Goal: Transaction & Acquisition: Subscribe to service/newsletter

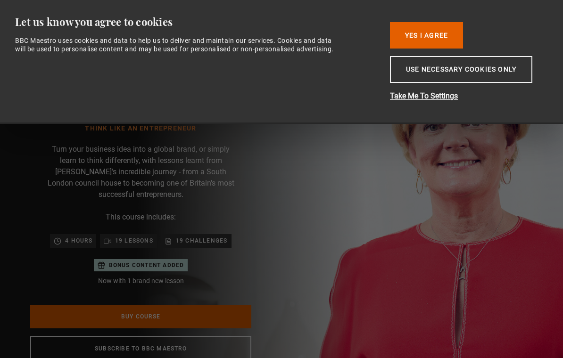
click at [439, 34] on button "Yes I Agree" at bounding box center [426, 35] width 73 height 26
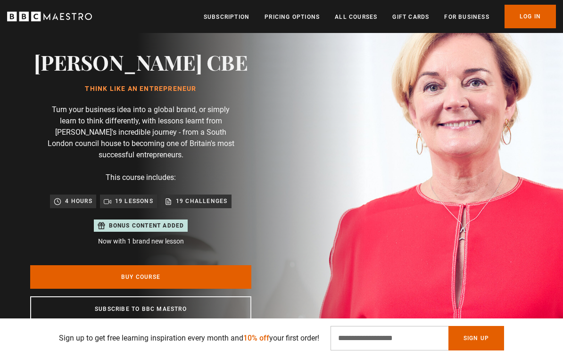
scroll to position [39, 0]
click at [493, 185] on img at bounding box center [314, 186] width 563 height 385
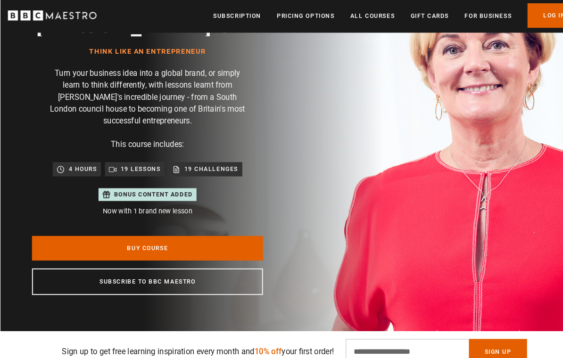
scroll to position [78, 0]
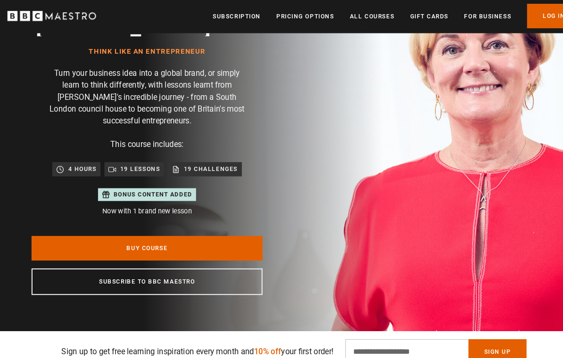
click at [53, 237] on link "Buy Course" at bounding box center [140, 239] width 221 height 24
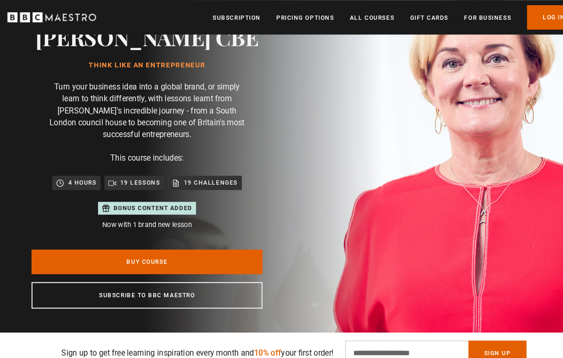
scroll to position [66, 0]
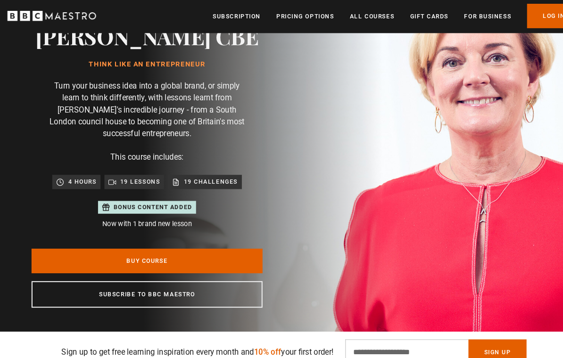
click at [228, 17] on link "Subscription" at bounding box center [227, 16] width 46 height 9
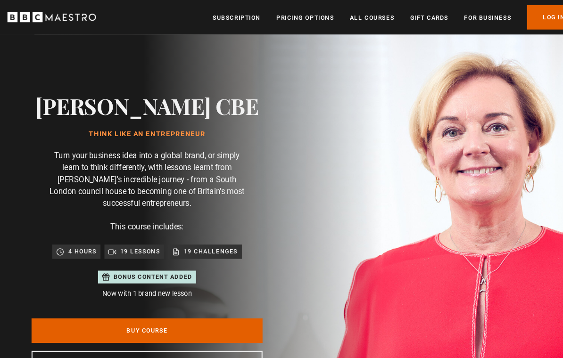
scroll to position [0, 217]
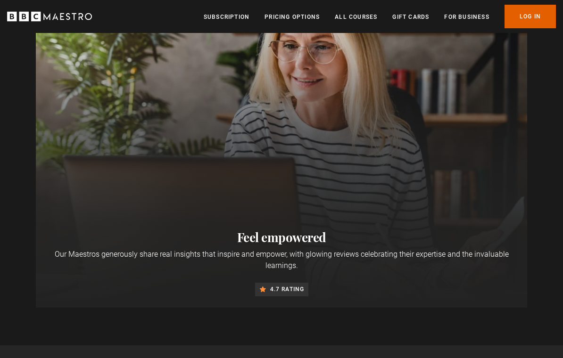
scroll to position [620, 0]
click at [13, 204] on div "Learn on the go Anywhere, anytime - watch at home or on your commute - always b…" at bounding box center [281, 15] width 563 height 586
click at [363, 15] on link "All Courses" at bounding box center [356, 16] width 42 height 9
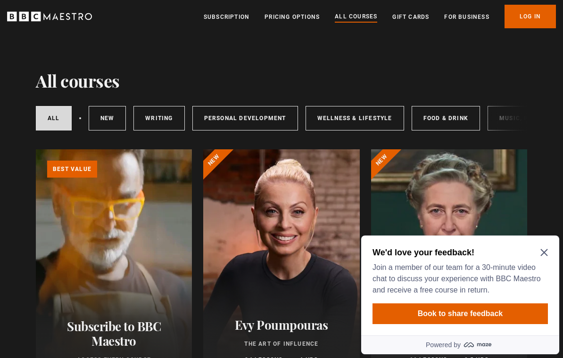
click at [551, 252] on div "We'd love your feedback! Join a member of our team for a 30-minute video chat t…" at bounding box center [460, 286] width 198 height 100
click at [544, 256] on icon "Close Maze Prompt" at bounding box center [544, 253] width 8 height 8
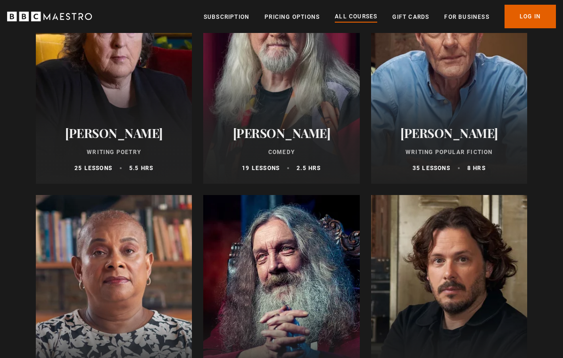
scroll to position [2327, 0]
